Goal: Task Accomplishment & Management: Complete application form

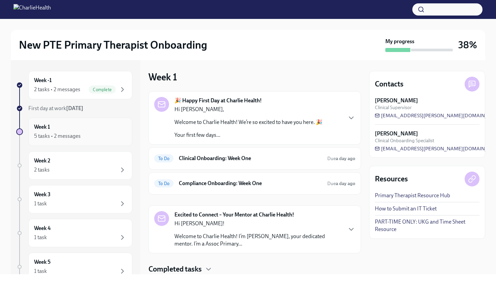
click at [61, 138] on div "5 tasks • 2 messages" at bounding box center [57, 135] width 47 height 7
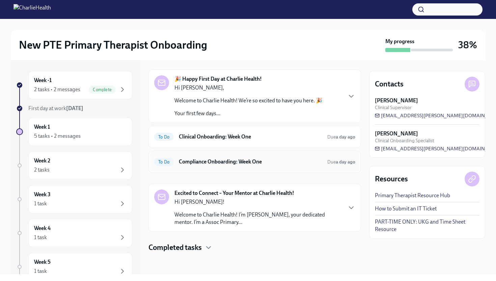
click at [243, 164] on h6 "Compliance Onboarding: Week One" at bounding box center [250, 161] width 143 height 7
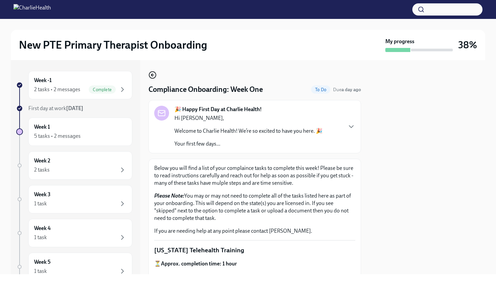
click at [152, 78] on circle "button" at bounding box center [152, 74] width 7 height 7
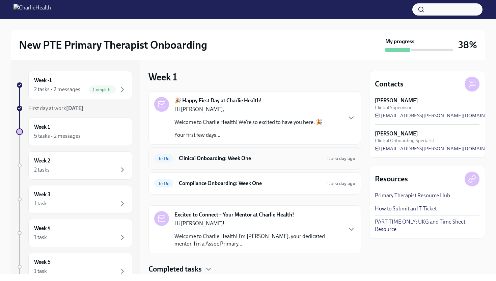
click at [224, 161] on h6 "Clinical Onboarding: Week One" at bounding box center [250, 157] width 143 height 7
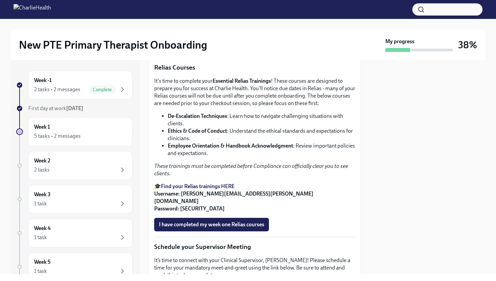
scroll to position [407, 0]
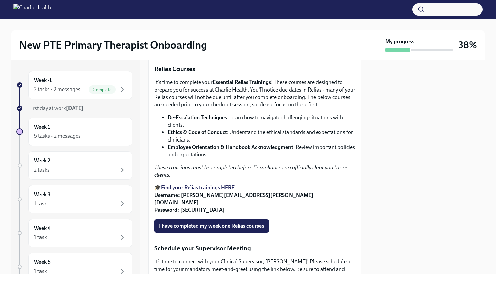
click at [409, 160] on div at bounding box center [427, 167] width 116 height 214
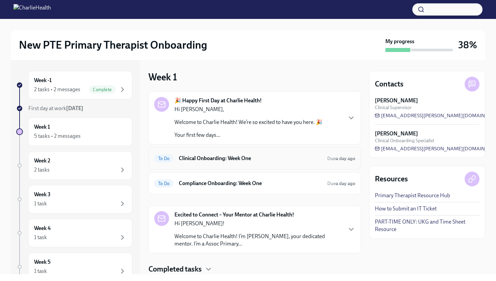
click at [174, 164] on div "To Do Clinical Onboarding: Week One Due a day ago" at bounding box center [254, 158] width 212 height 22
click at [238, 161] on h6 "Clinical Onboarding: Week One" at bounding box center [250, 157] width 143 height 7
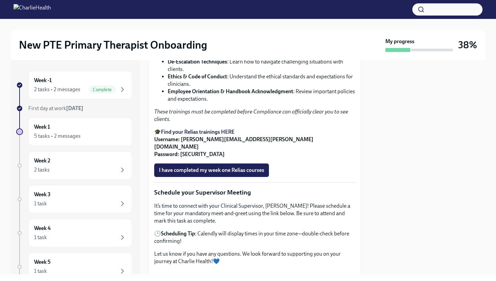
scroll to position [462, 0]
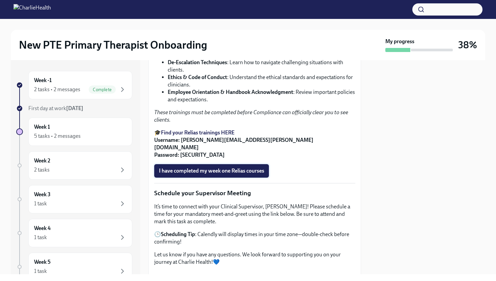
click at [230, 174] on span "I have completed my week one Relias courses" at bounding box center [211, 170] width 105 height 7
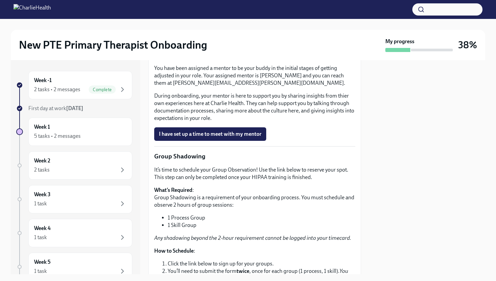
scroll to position [726, 0]
click at [244, 137] on span "I have set up a time to meet with my mentor" at bounding box center [210, 133] width 103 height 7
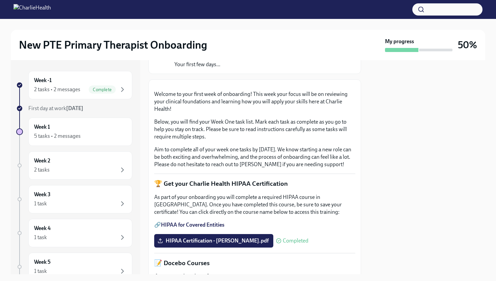
scroll to position [0, 0]
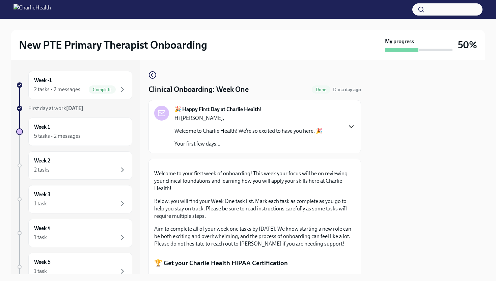
click at [350, 126] on icon "button" at bounding box center [351, 126] width 8 height 8
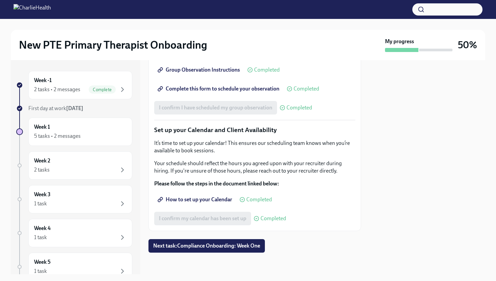
scroll to position [1572, 0]
click at [226, 247] on span "Next task : Compliance Onboarding: Week One" at bounding box center [206, 245] width 107 height 7
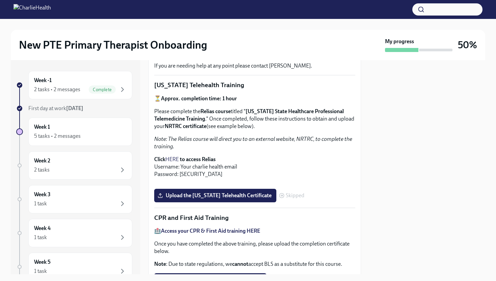
scroll to position [652, 0]
